Goal: Transaction & Acquisition: Purchase product/service

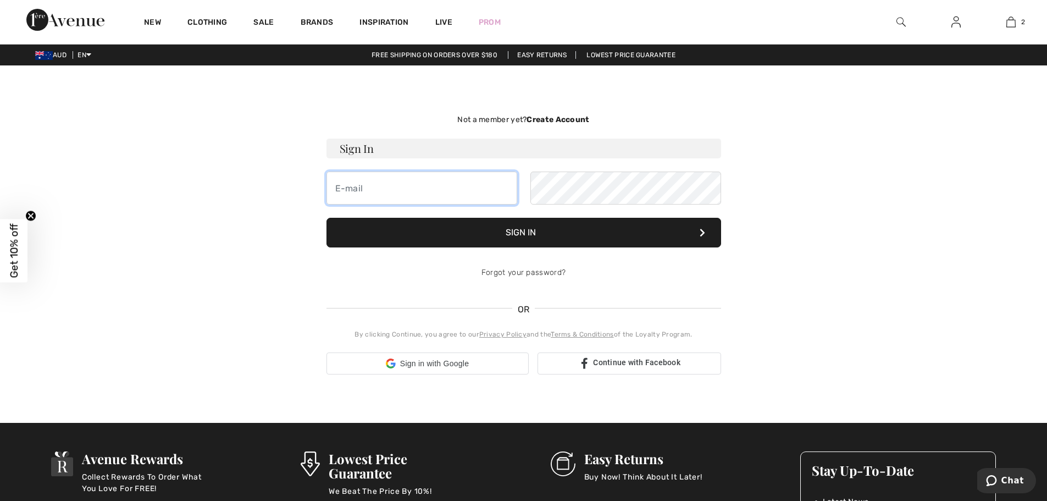
type input "[EMAIL_ADDRESS][DOMAIN_NAME]"
click at [530, 229] on button "Sign In" at bounding box center [523, 233] width 395 height 30
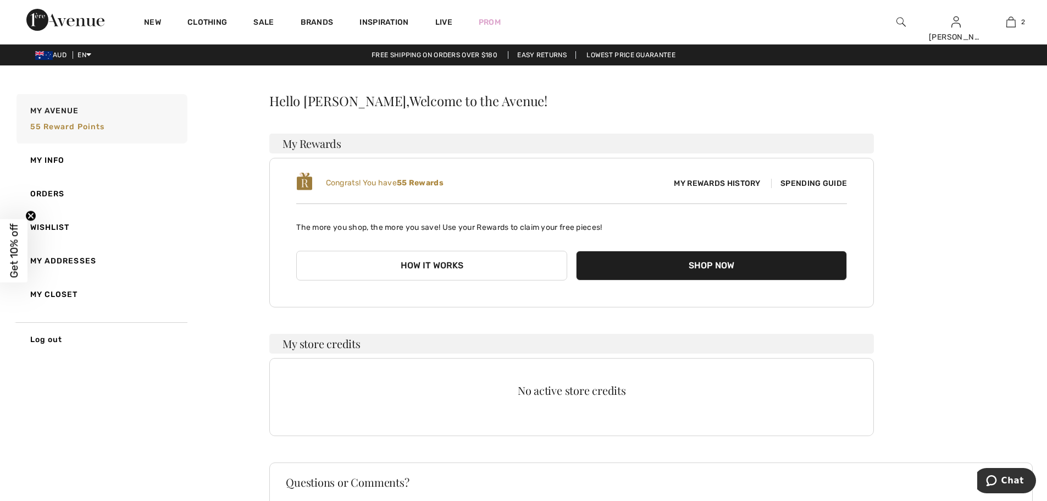
click at [711, 268] on button "Shop Now" at bounding box center [711, 266] width 271 height 30
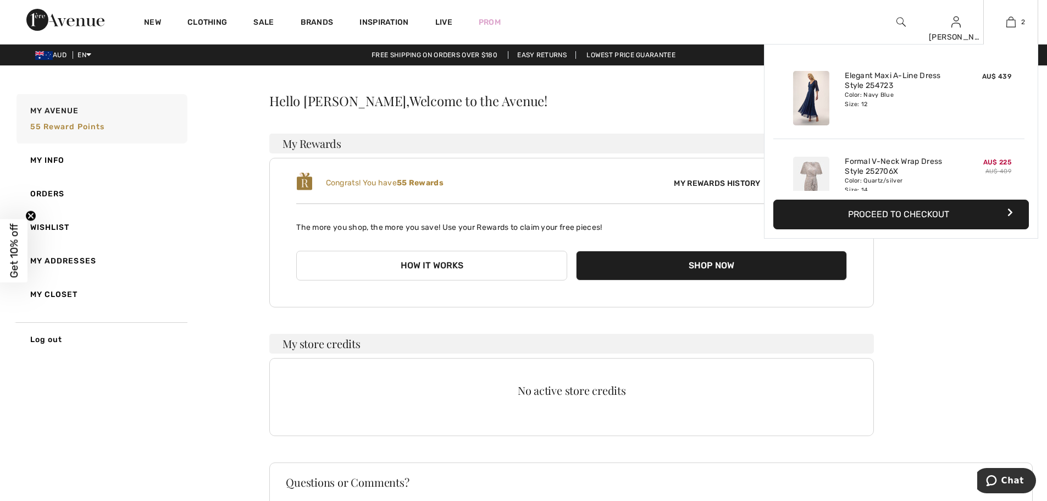
click at [879, 208] on button "Proceed to Checkout" at bounding box center [901, 215] width 256 height 30
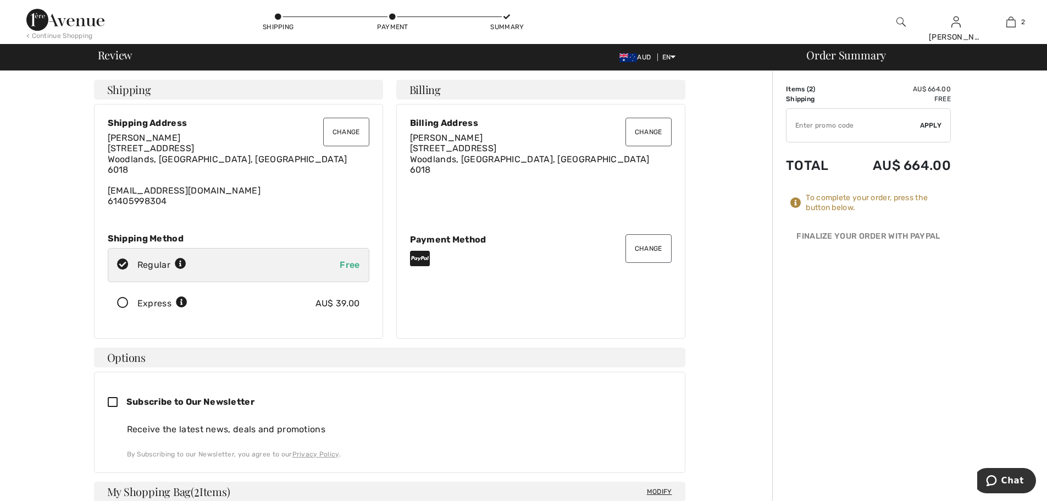
click at [123, 301] on icon at bounding box center [122, 303] width 29 height 12
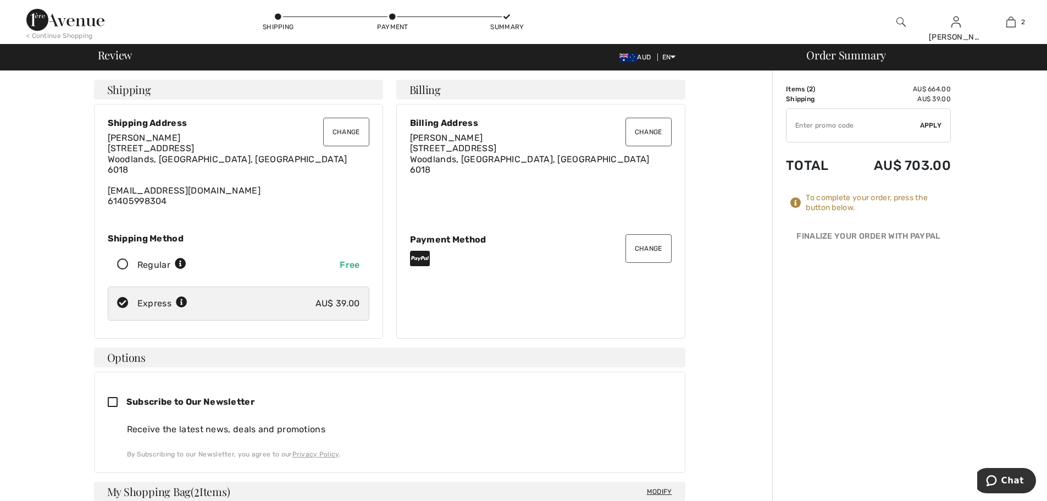
click at [124, 261] on icon at bounding box center [122, 265] width 29 height 12
radio input "true"
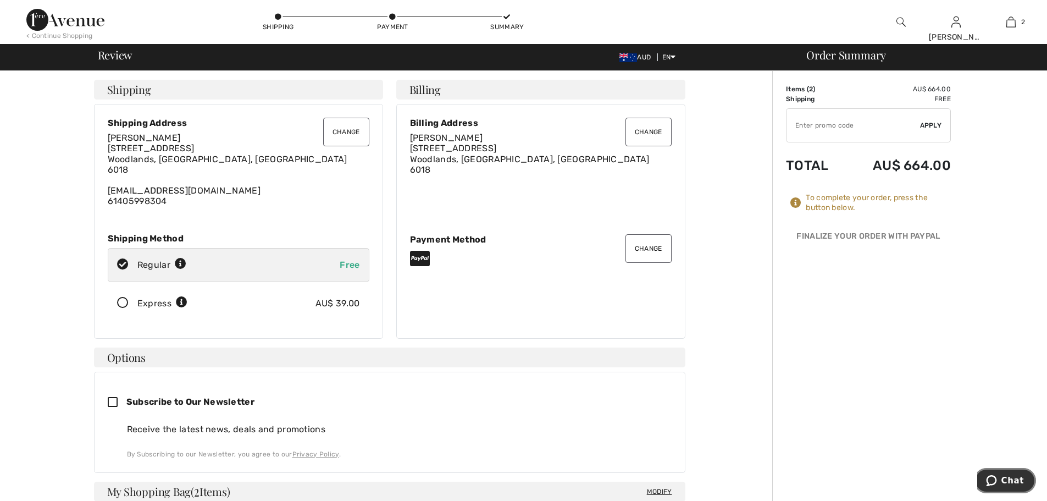
click at [1005, 482] on span "Chat" at bounding box center [1012, 480] width 23 height 10
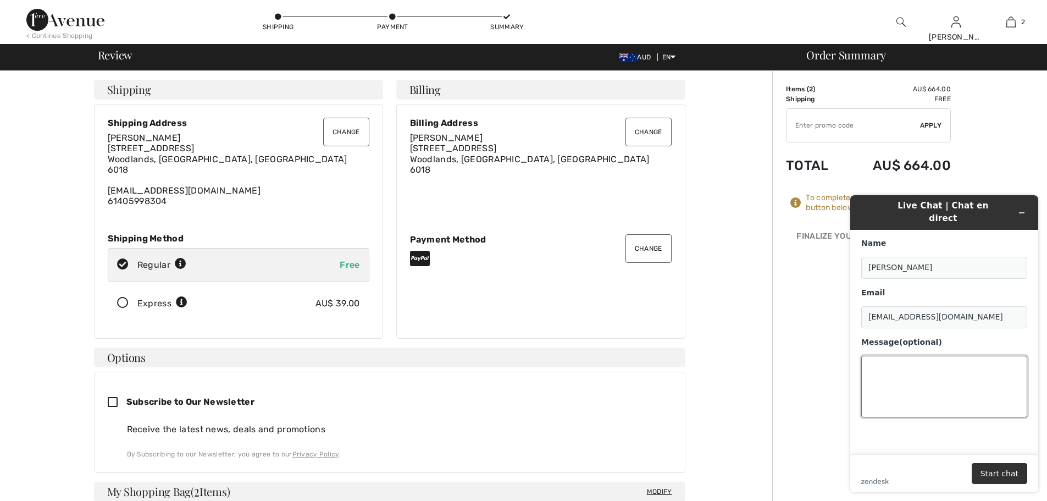
click at [906, 357] on textarea "Message (optional)" at bounding box center [944, 387] width 166 height 62
type textarea "Hi, how long does it take to ship to australia"
click at [1003, 478] on button "Start chat" at bounding box center [1000, 473] width 56 height 21
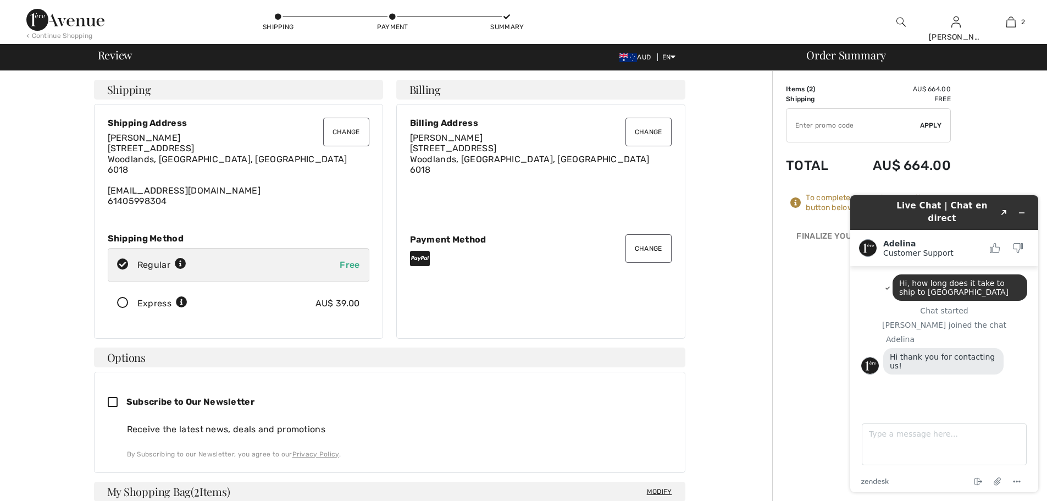
scroll to position [10, 0]
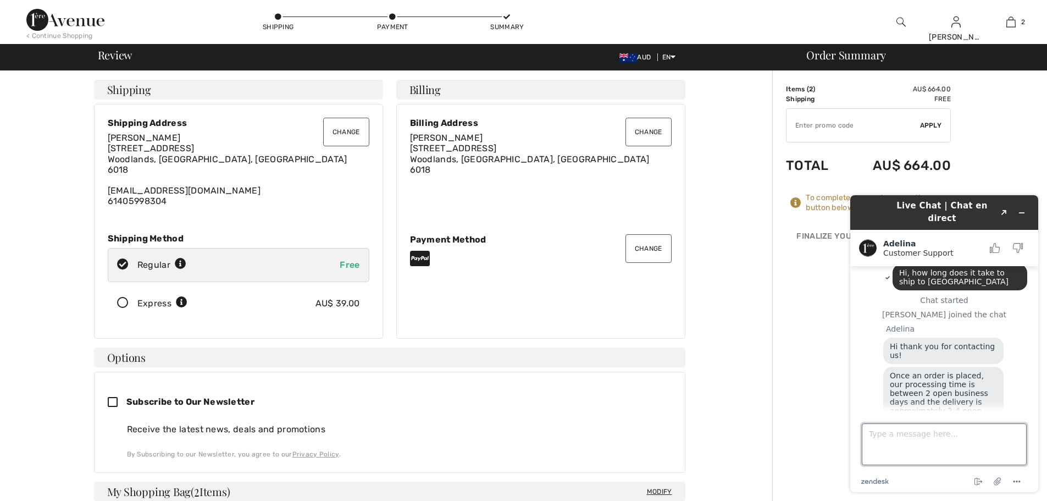
click at [936, 436] on textarea "Type a message here..." at bounding box center [944, 444] width 165 height 42
type textarea "Australia"
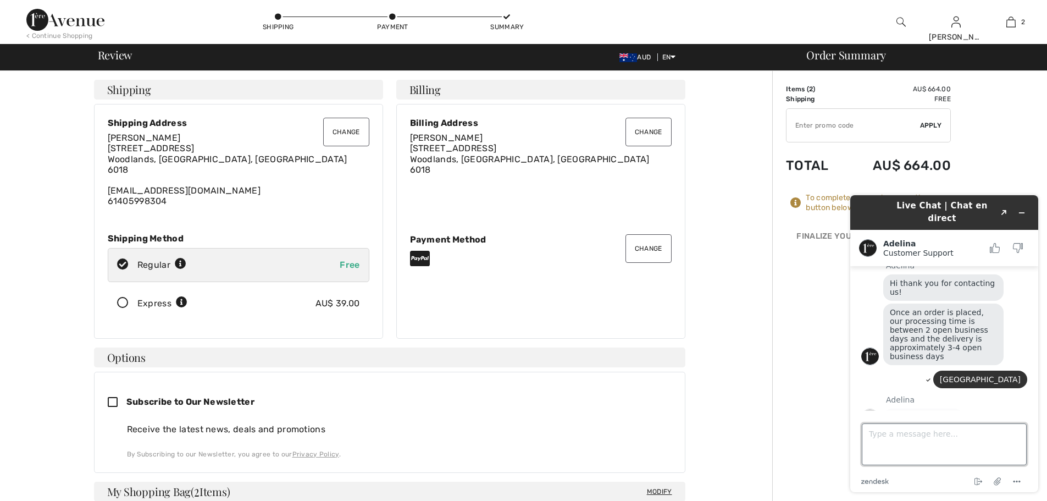
scroll to position [73, 0]
type textarea "Ok thank you"
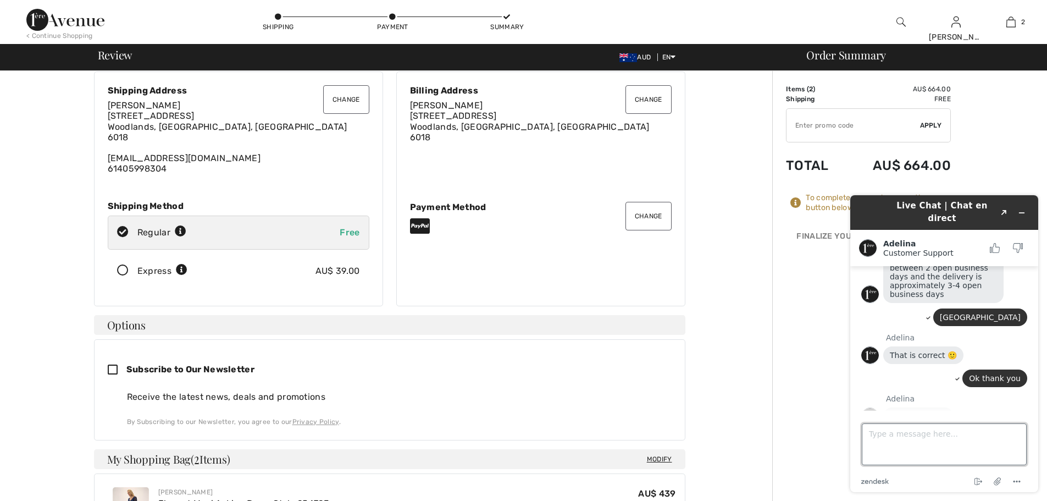
scroll to position [0, 0]
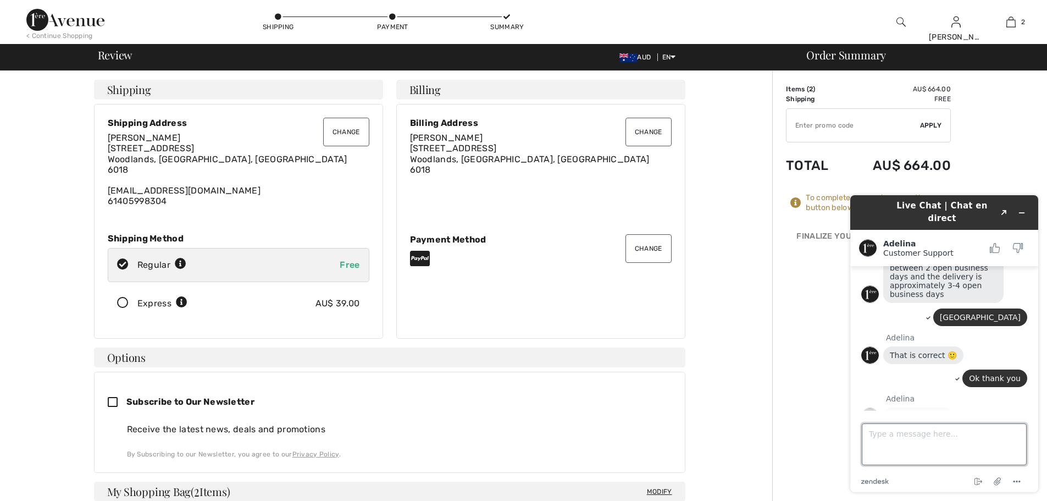
click at [939, 443] on textarea "Type a message here..." at bounding box center [944, 444] width 165 height 42
type textarea "Where are you based"
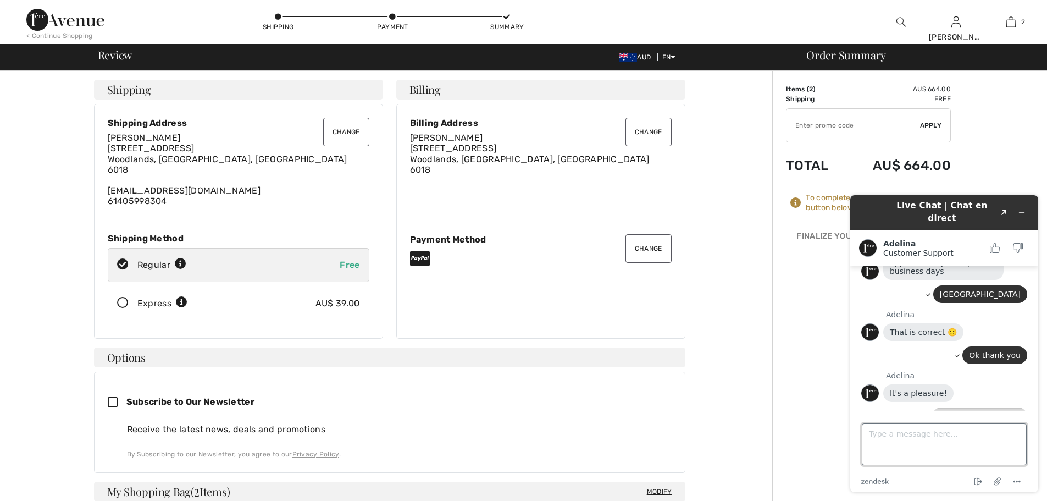
scroll to position [207, 0]
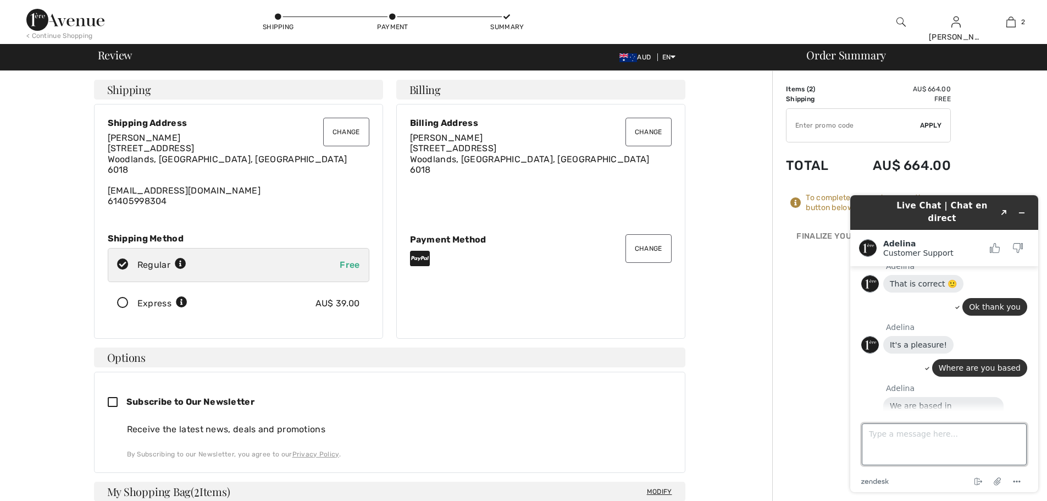
click at [892, 431] on textarea "Type a message here..." at bounding box center [944, 444] width 165 height 42
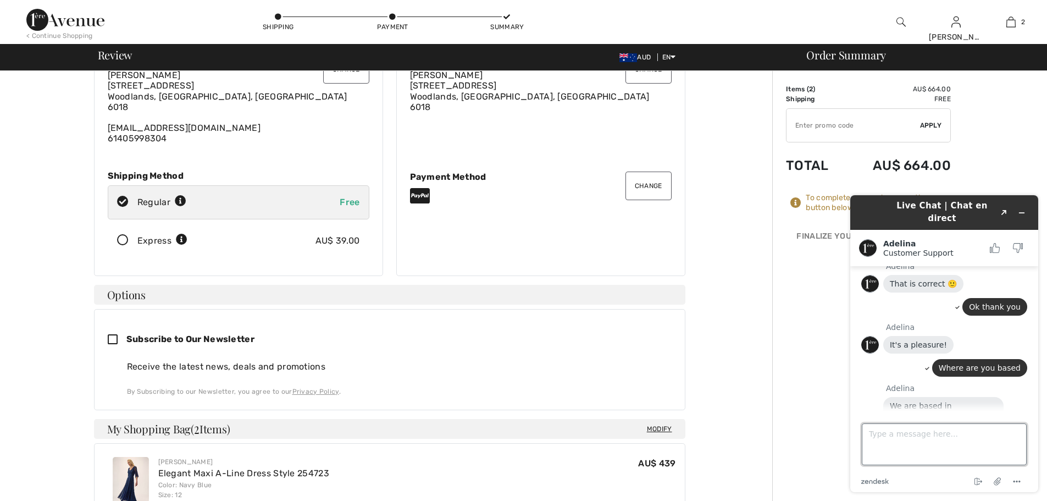
click at [898, 438] on textarea "Type a message here..." at bounding box center [944, 444] width 165 height 42
click at [893, 434] on textarea "it is nto going to get to australia in 4 days" at bounding box center [944, 444] width 165 height 42
type textarea "it is not going to get to australia in 4 days"
click at [1018, 432] on textarea "it is not going to get to australia in 4 days" at bounding box center [944, 444] width 165 height 42
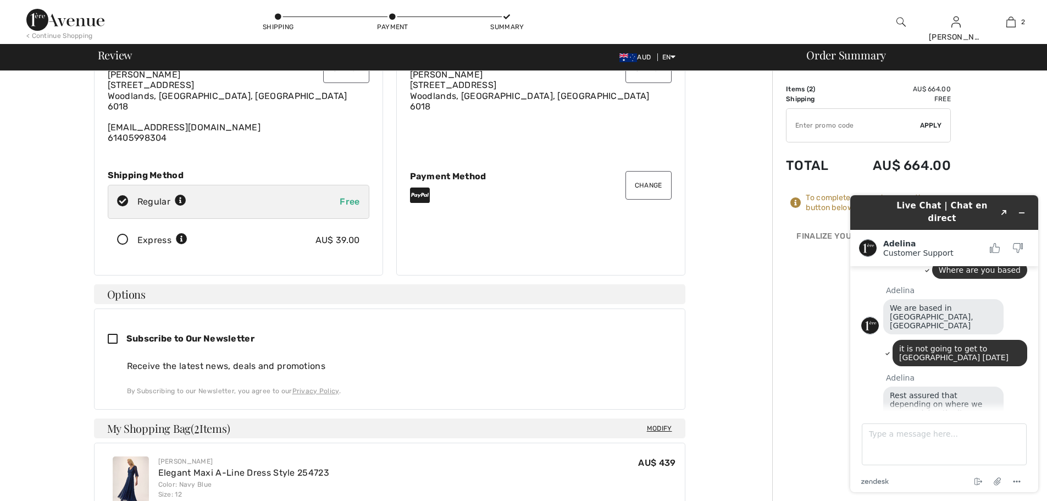
scroll to position [343, 0]
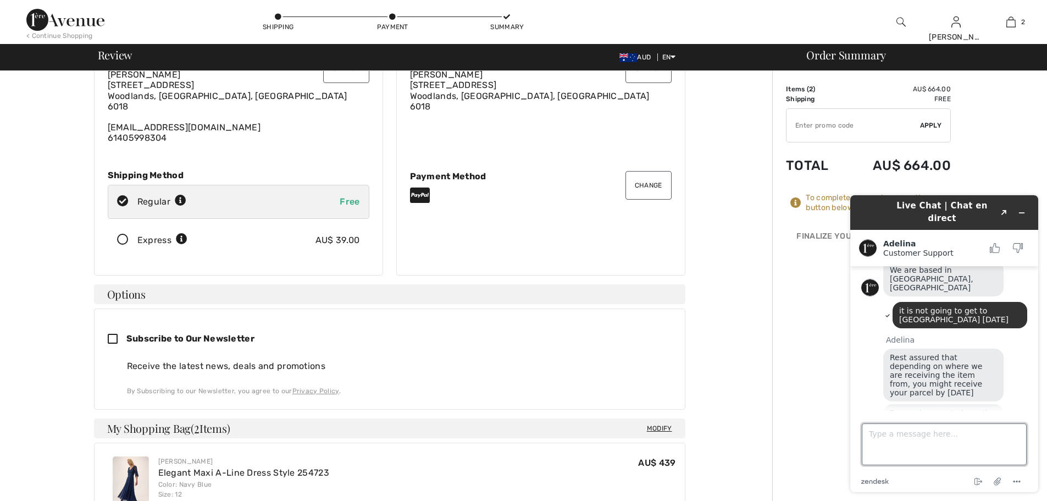
click at [907, 431] on textarea "Type a message here..." at bounding box center [944, 444] width 165 height 42
type textarea "Ok thanks"
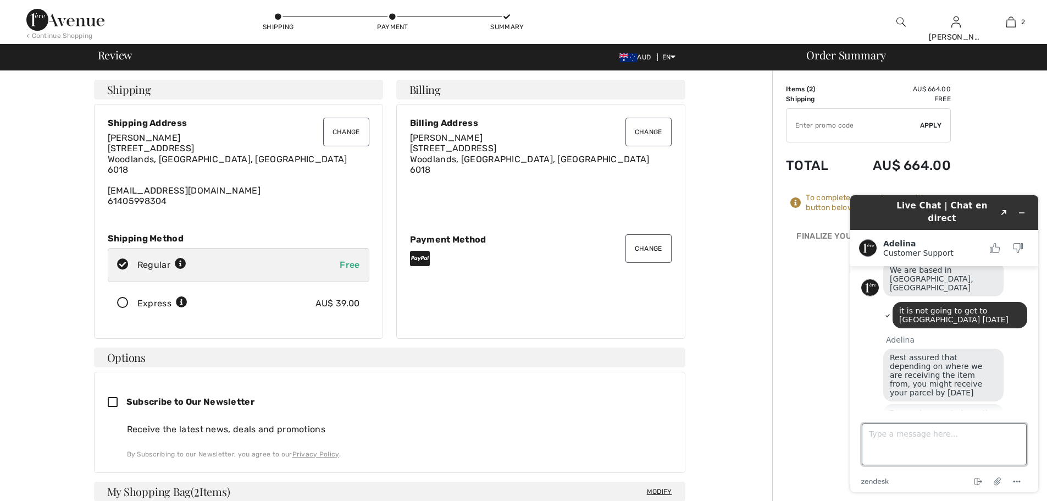
scroll to position [366, 0]
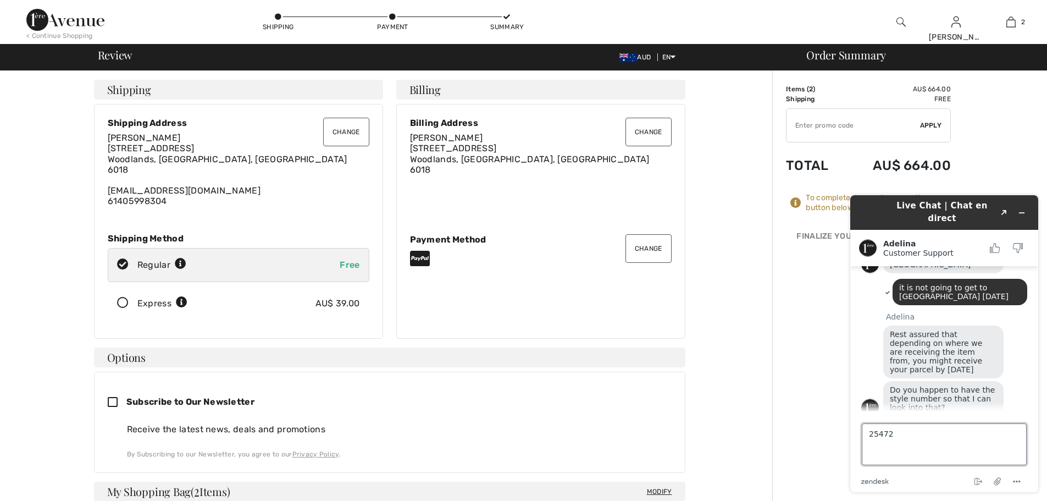
type textarea "254723"
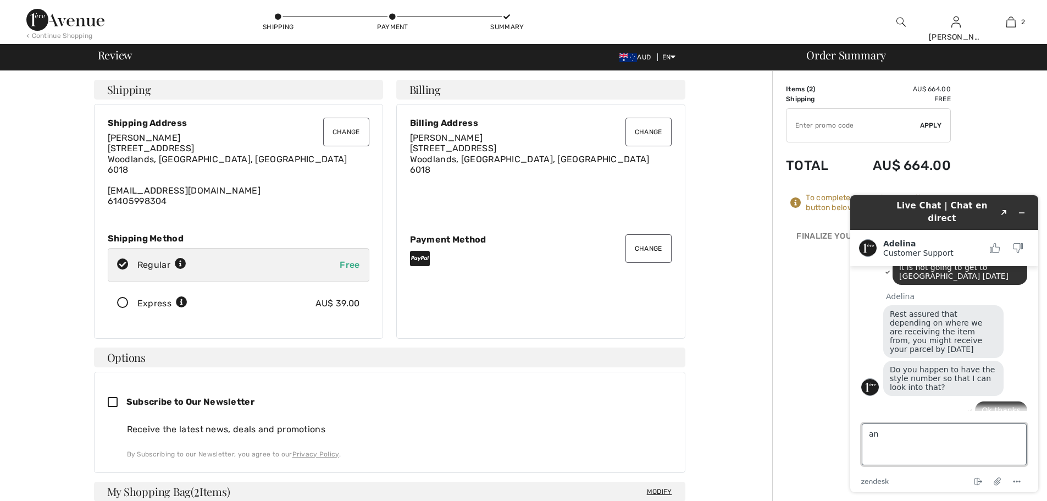
type textarea "and"
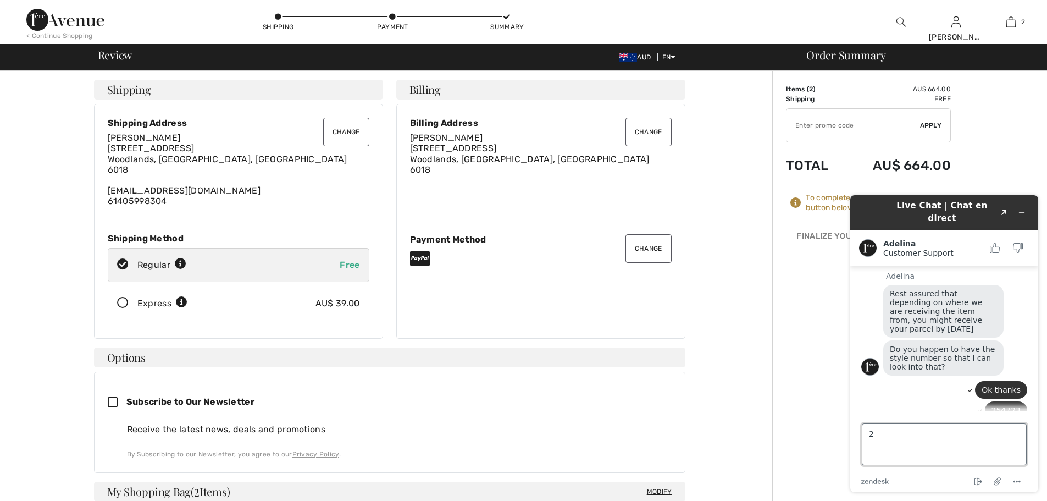
scroll to position [446, 0]
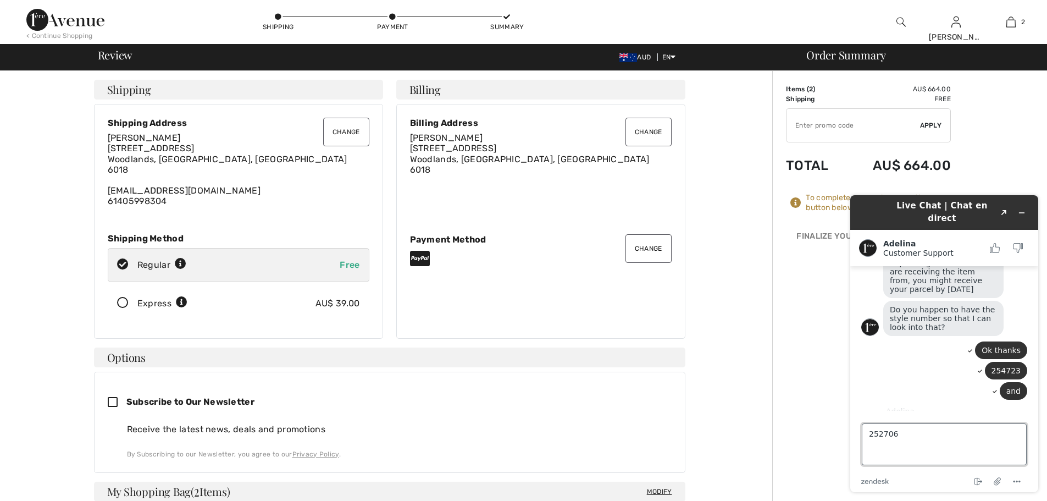
type textarea "252706X"
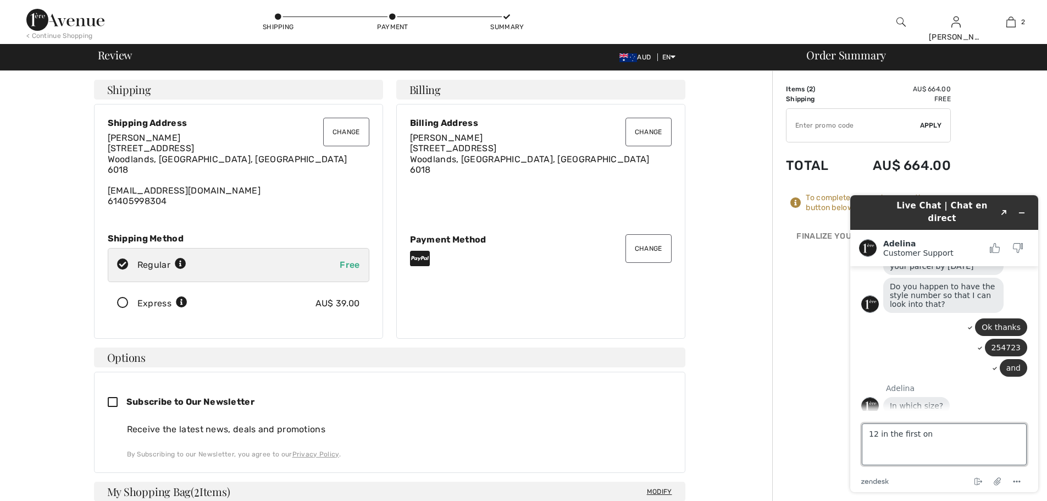
type textarea "12 in the first one"
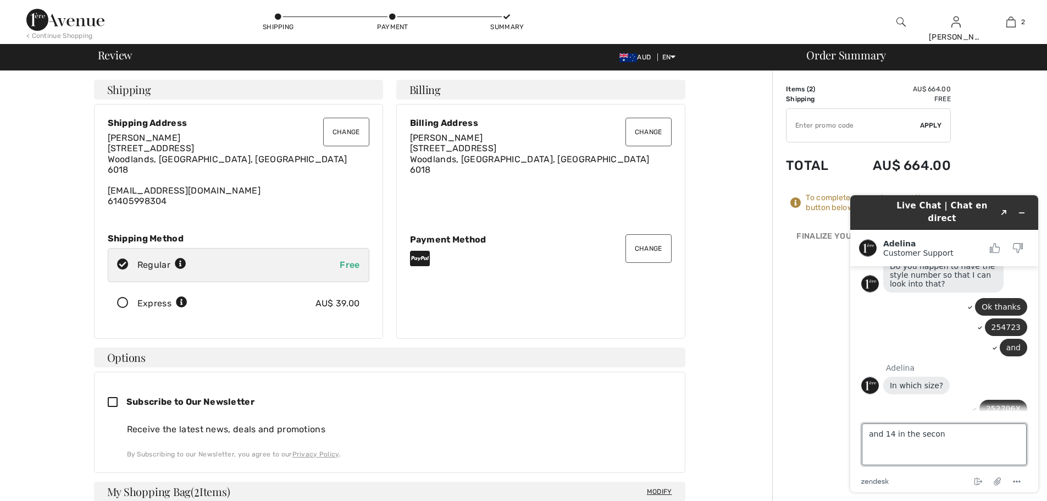
type textarea "and 14 in the second"
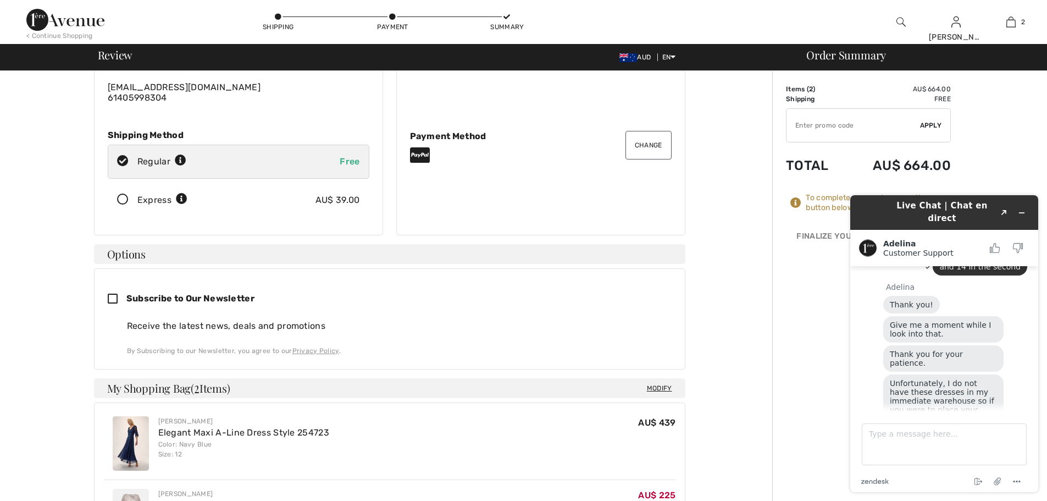
scroll to position [110, 0]
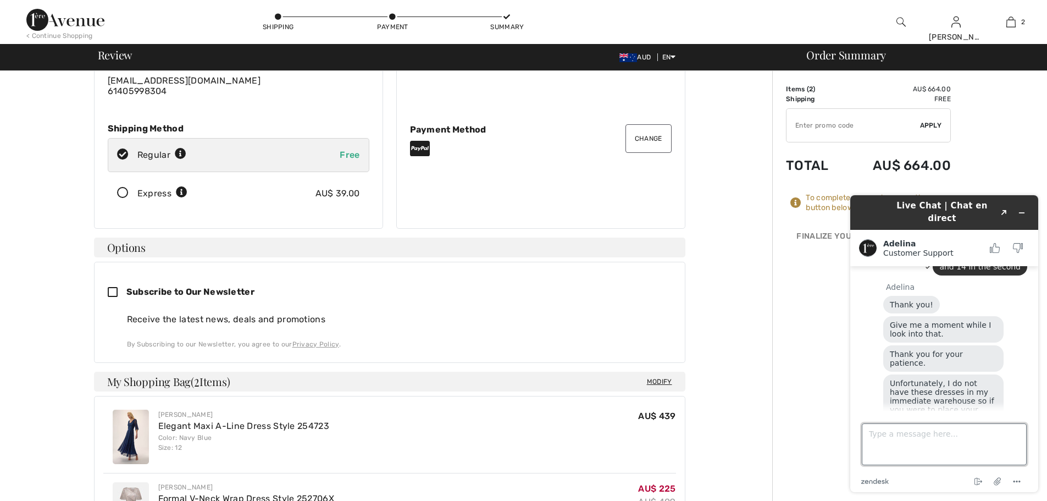
click at [946, 435] on textarea "Type a message here..." at bounding box center [944, 444] width 165 height 42
type textarea "Thats ok"
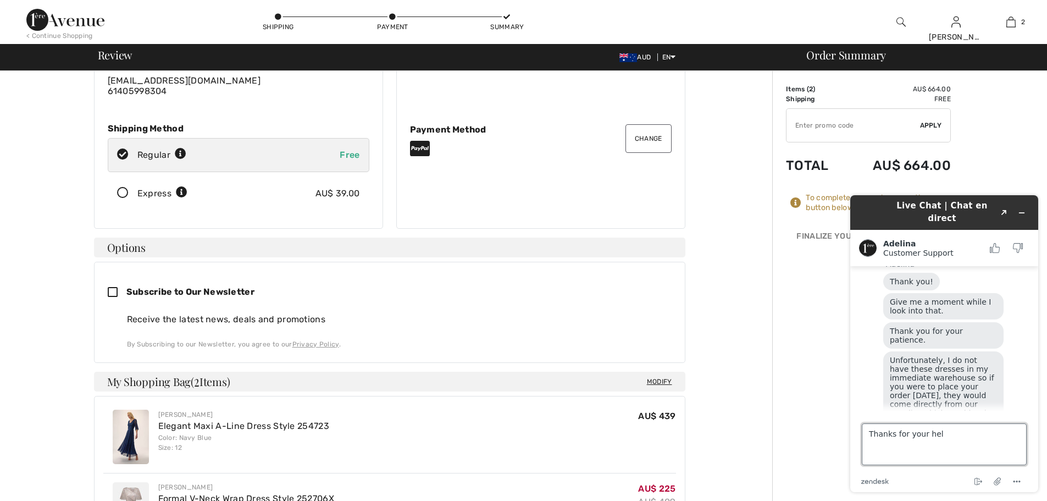
type textarea "Thanks for your help"
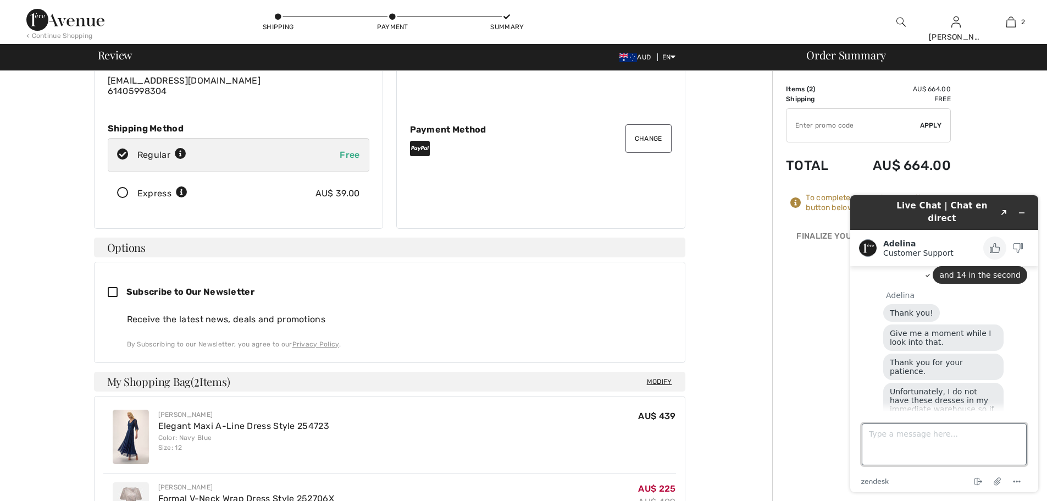
scroll to position [755, 0]
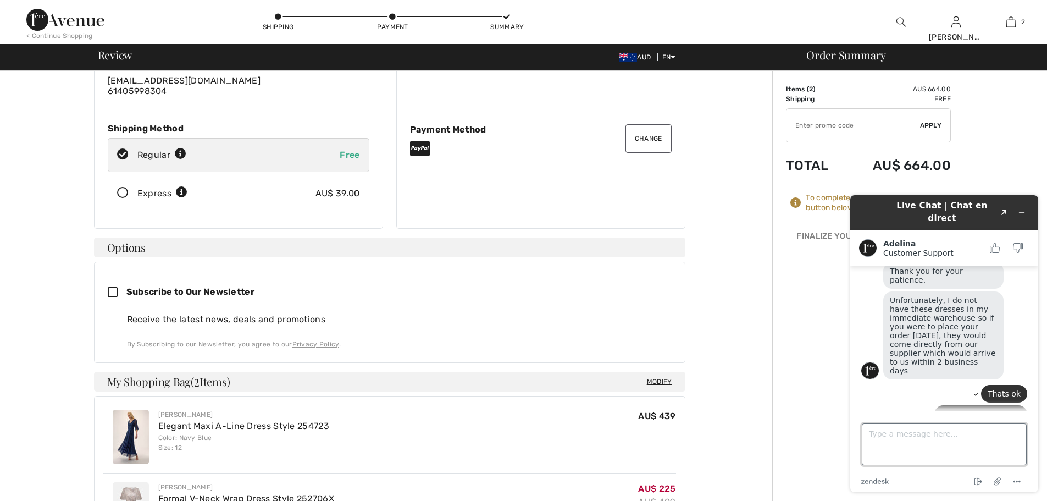
click at [930, 431] on textarea "Type a message here..." at bounding box center [944, 444] width 165 height 42
type textarea "Bye"
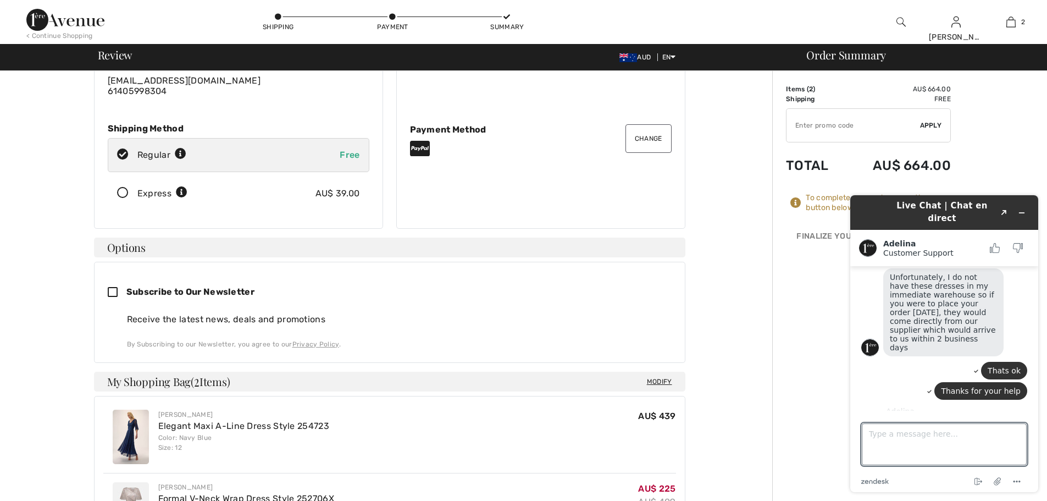
click at [992, 168] on div "Order Summary Details Items ( 2 ) AU$ 664.00 Promo code AU$ 0.00 Shipping Free …" at bounding box center [909, 418] width 275 height 914
click at [1018, 209] on icon "Minimize widget" at bounding box center [1022, 213] width 8 height 8
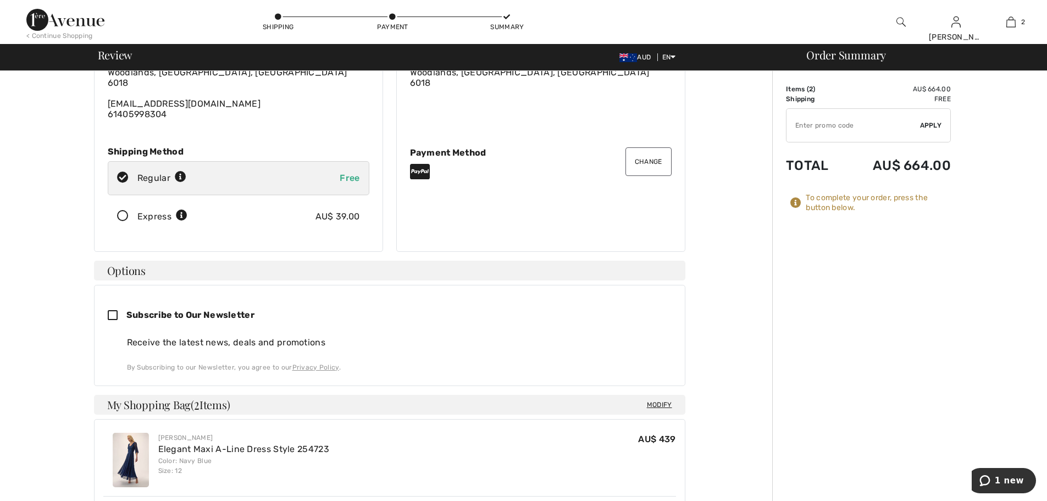
scroll to position [139, 0]
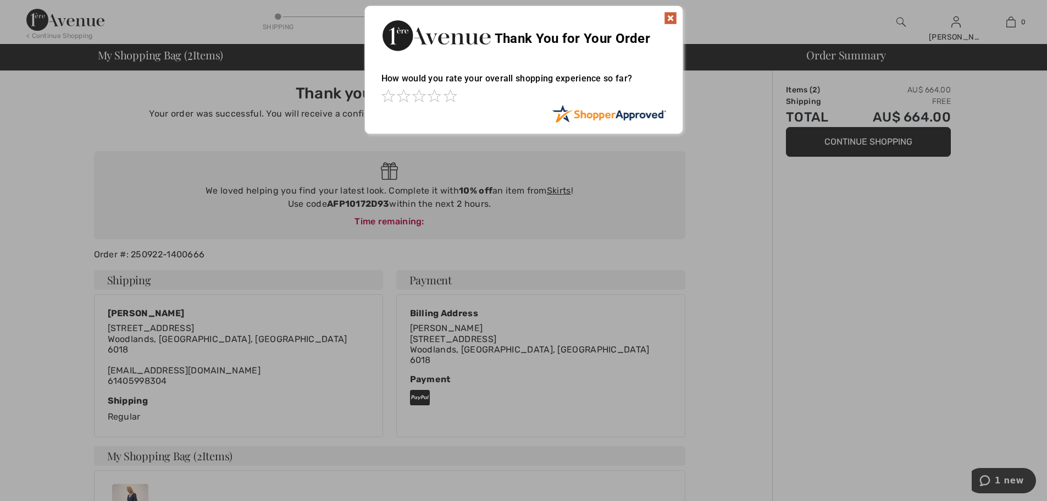
click at [666, 16] on img at bounding box center [670, 18] width 13 height 13
